Goal: Task Accomplishment & Management: Use online tool/utility

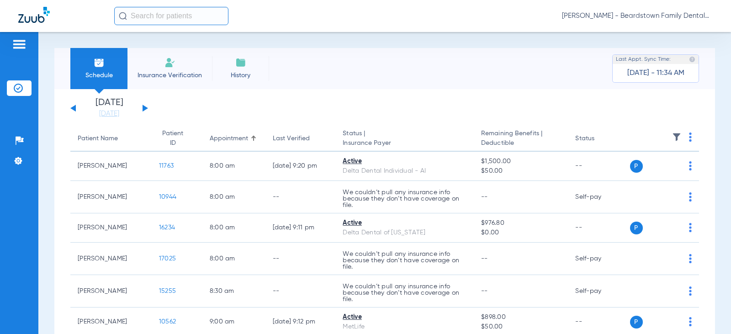
click at [144, 111] on div "[DATE] [DATE] [DATE] [DATE] [DATE] [DATE] [DATE] [DATE] [DATE] [DATE] [DATE] [D…" at bounding box center [109, 108] width 78 height 20
click at [145, 109] on button at bounding box center [145, 108] width 5 height 7
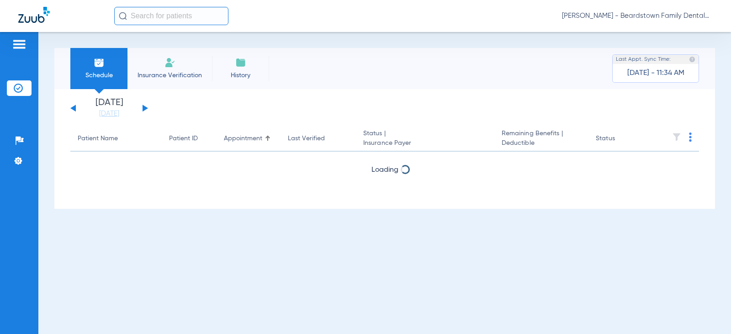
click at [145, 109] on button at bounding box center [145, 108] width 5 height 7
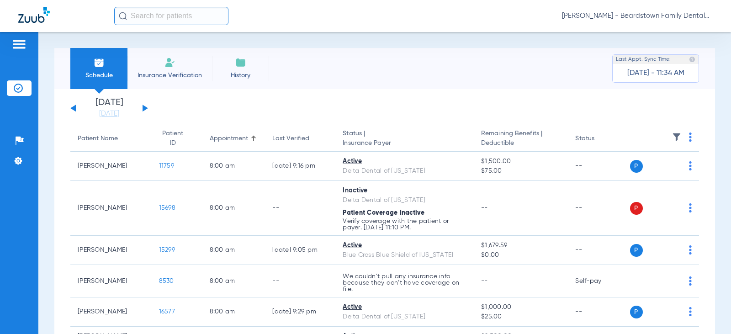
click at [672, 138] on img at bounding box center [676, 137] width 9 height 9
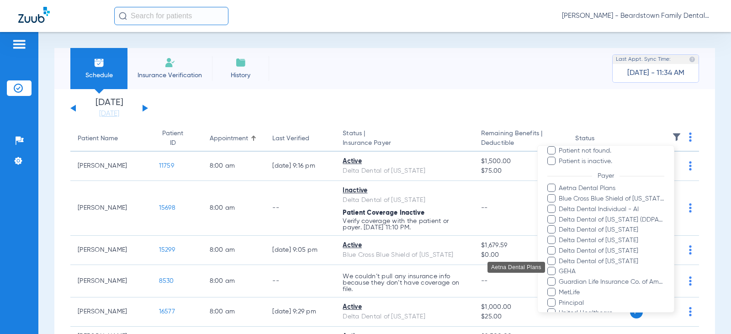
scroll to position [208, 0]
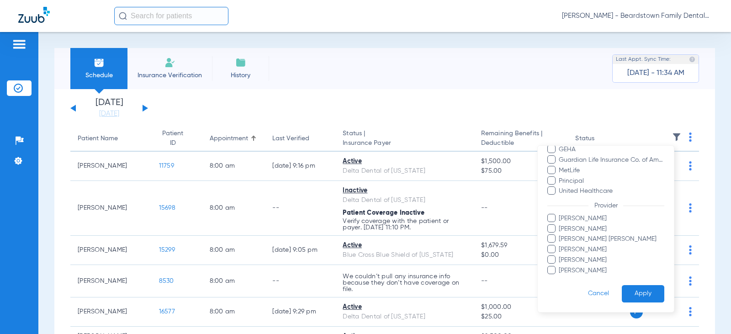
click at [571, 238] on span "[PERSON_NAME] [PERSON_NAME]" at bounding box center [611, 239] width 106 height 10
click at [560, 245] on input "[PERSON_NAME] [PERSON_NAME]" at bounding box center [560, 245] width 0 height 0
click at [630, 291] on button "Apply" at bounding box center [643, 294] width 42 height 18
